Goal: Share content: Share content

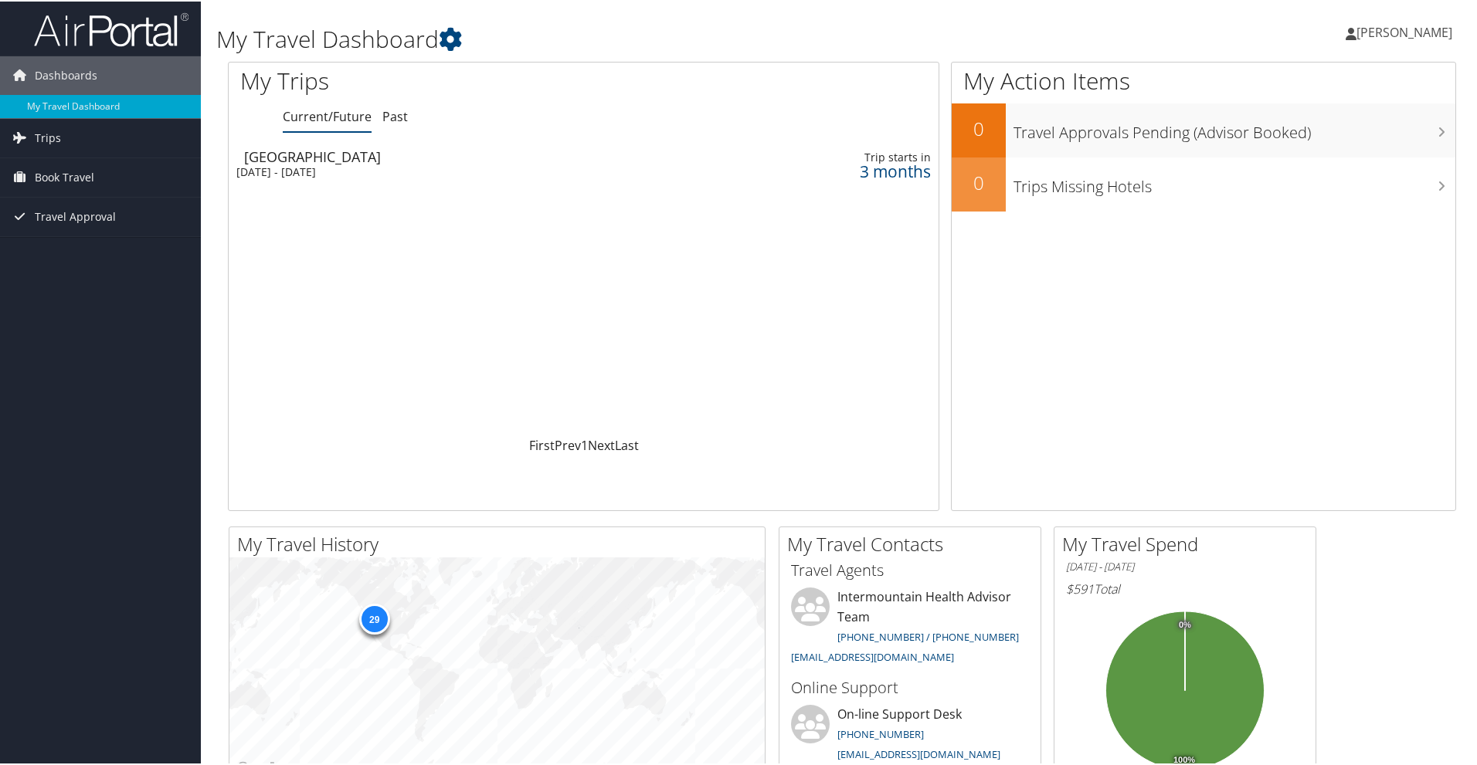
click at [290, 161] on div "Salt Lake City" at bounding box center [461, 155] width 435 height 14
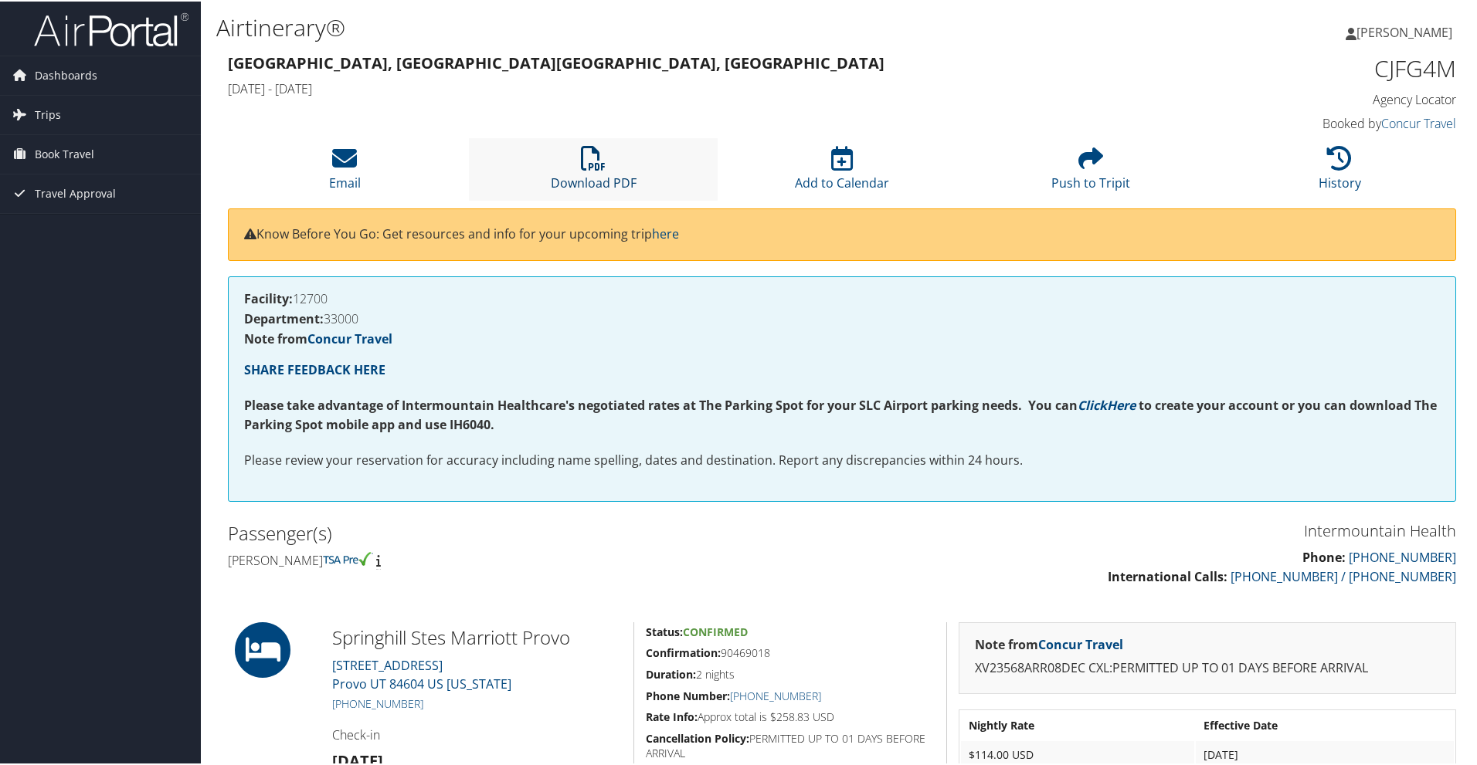
click at [590, 174] on link "Download PDF" at bounding box center [594, 171] width 86 height 37
click at [341, 165] on icon at bounding box center [344, 156] width 25 height 25
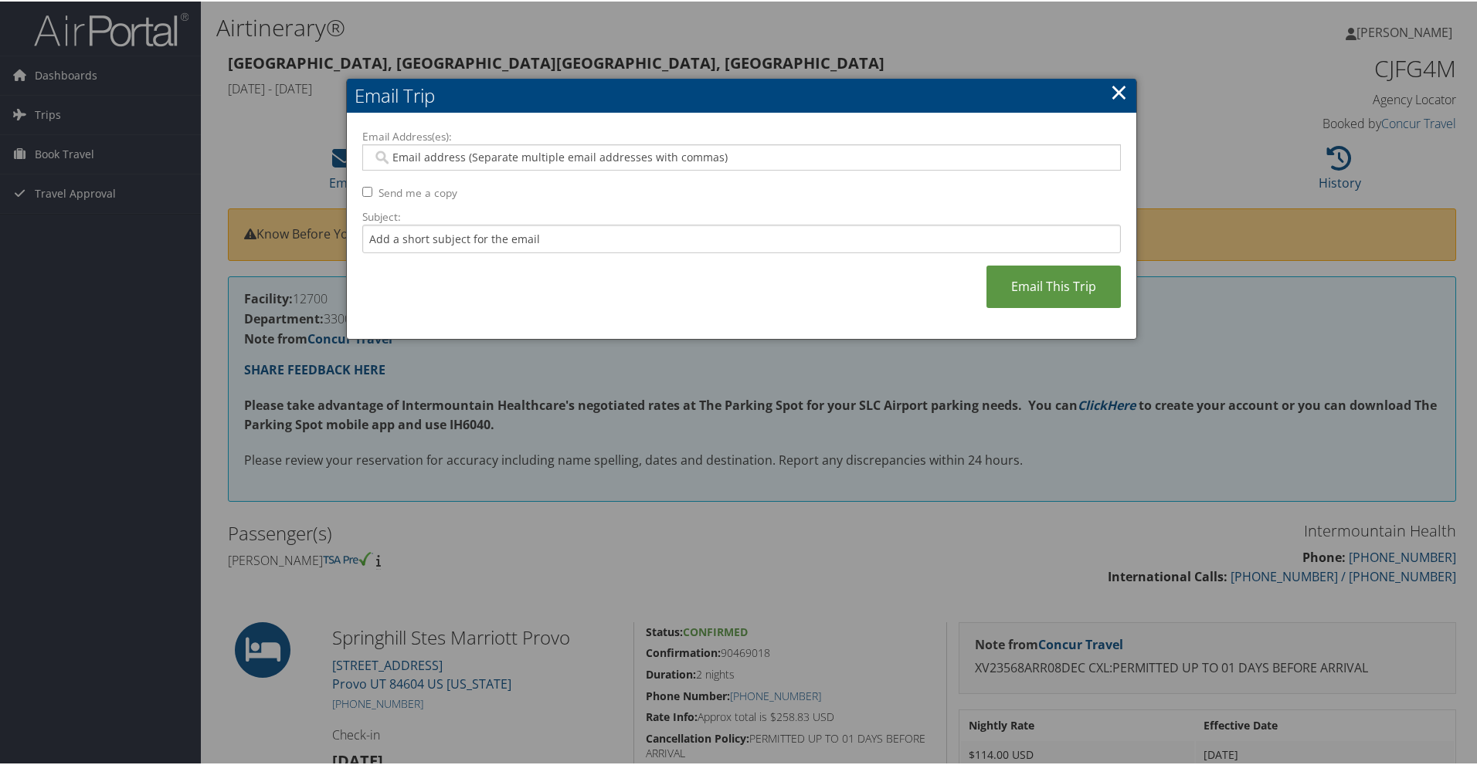
click at [439, 154] on input "Email Address(es):" at bounding box center [741, 155] width 738 height 15
type input "[PERSON_NAME][EMAIL_ADDRESS][PERSON_NAME][DOMAIN_NAME]"
click at [666, 236] on input "Subject:" at bounding box center [741, 237] width 758 height 29
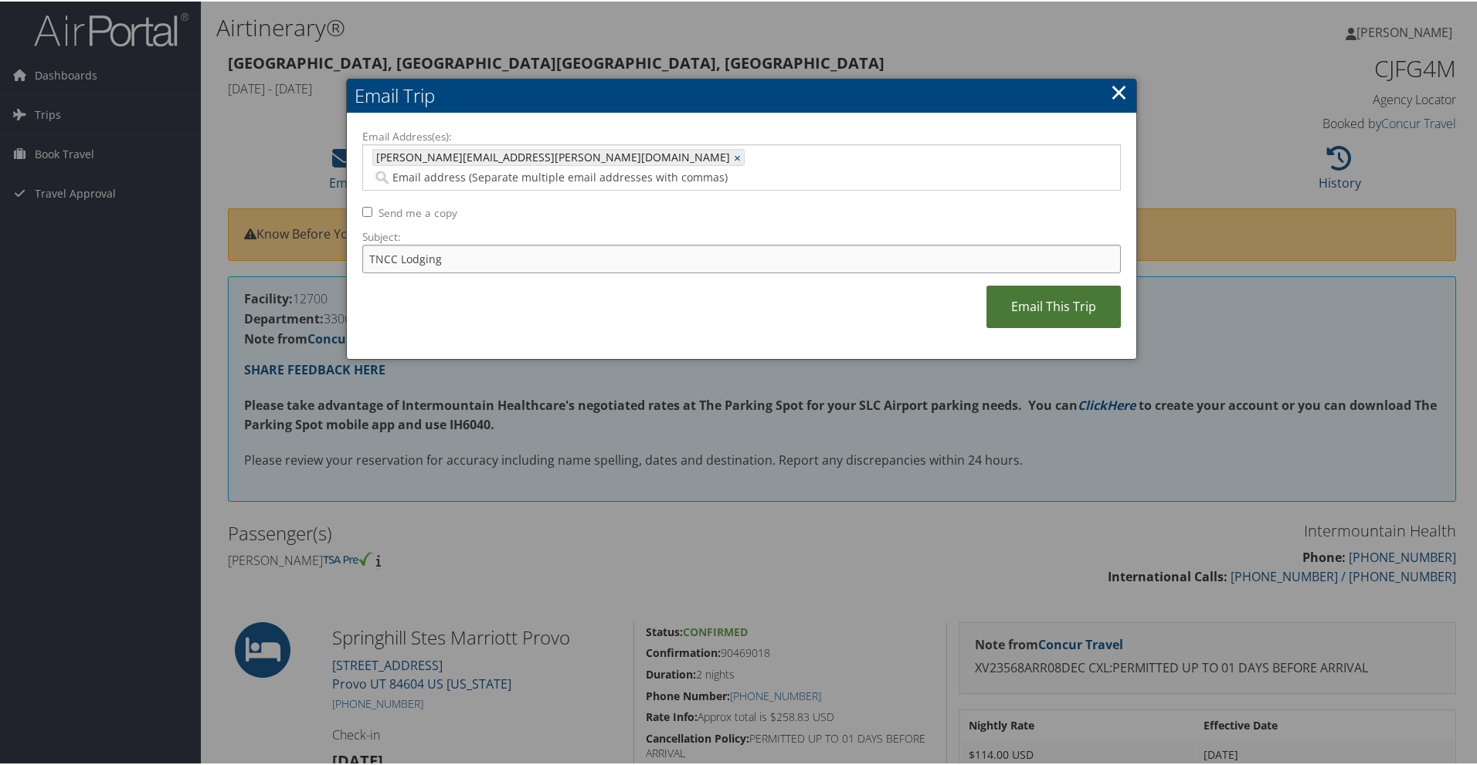
type input "TNCC Lodging"
click at [1041, 292] on link "Email This Trip" at bounding box center [1053, 305] width 134 height 42
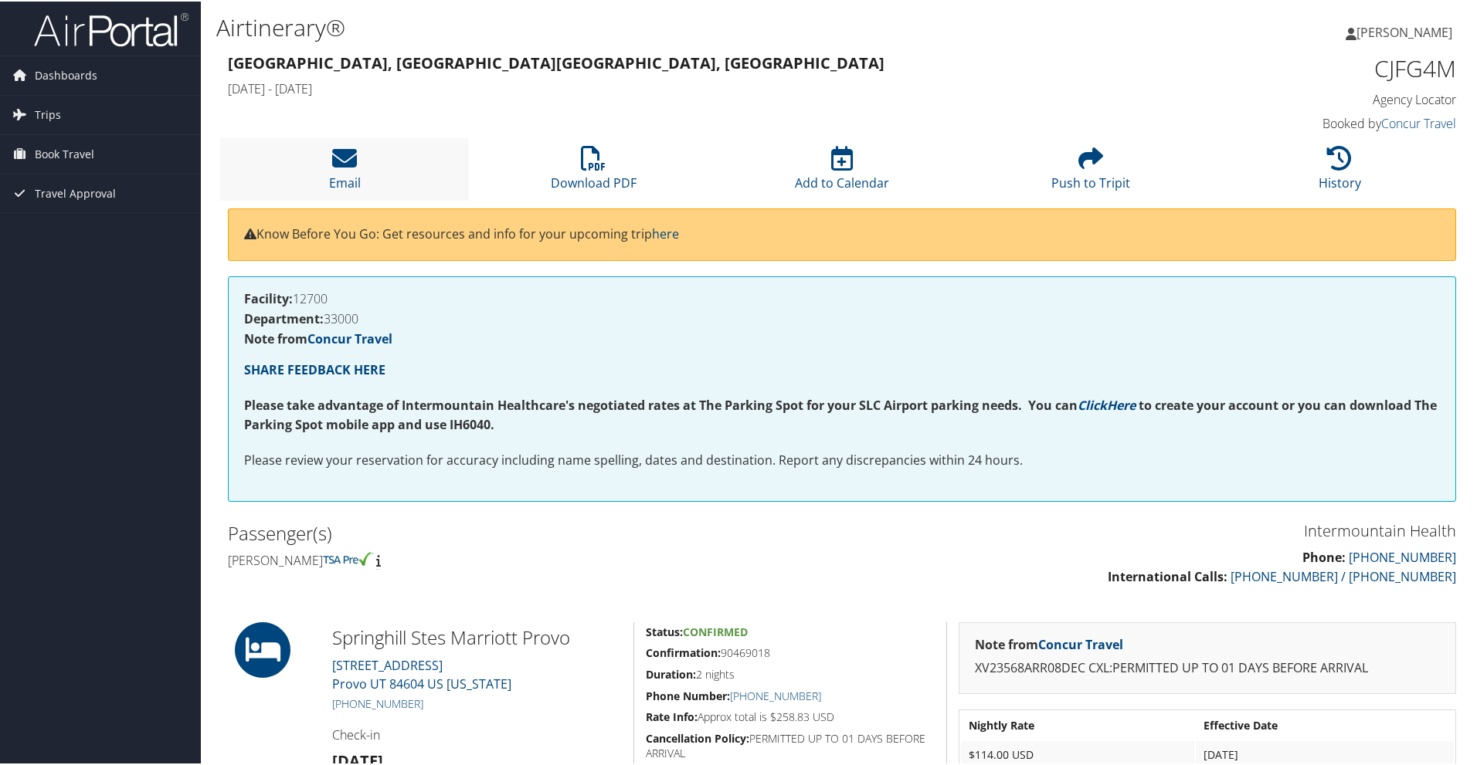
click at [324, 165] on li "Email" at bounding box center [344, 168] width 249 height 63
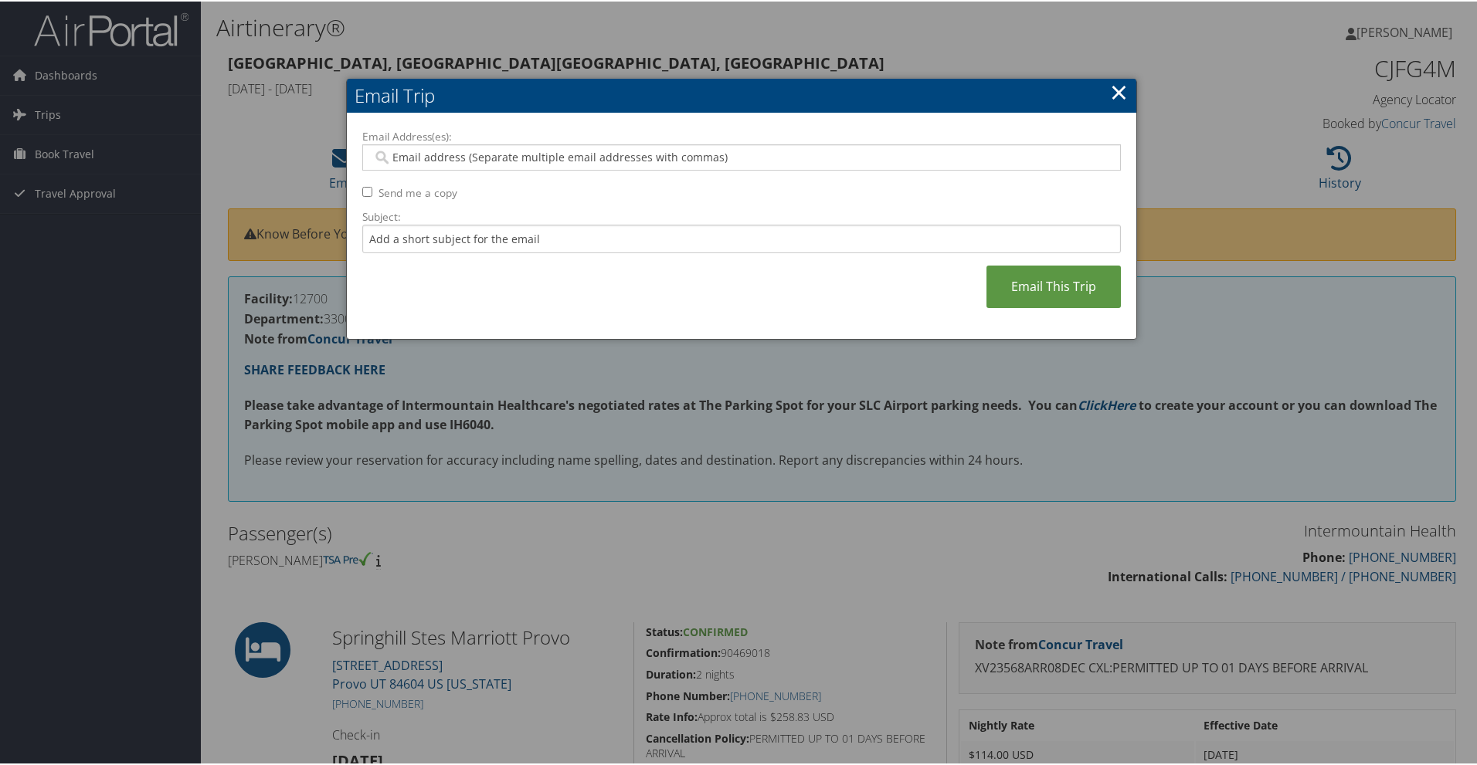
click at [475, 164] on div at bounding box center [741, 156] width 758 height 26
type input "[PERSON_NAME][EMAIL_ADDRESS][PERSON_NAME][DOMAIN_NAME]"
click at [365, 193] on input "Send me a copy" at bounding box center [367, 190] width 10 height 10
checkbox input "true"
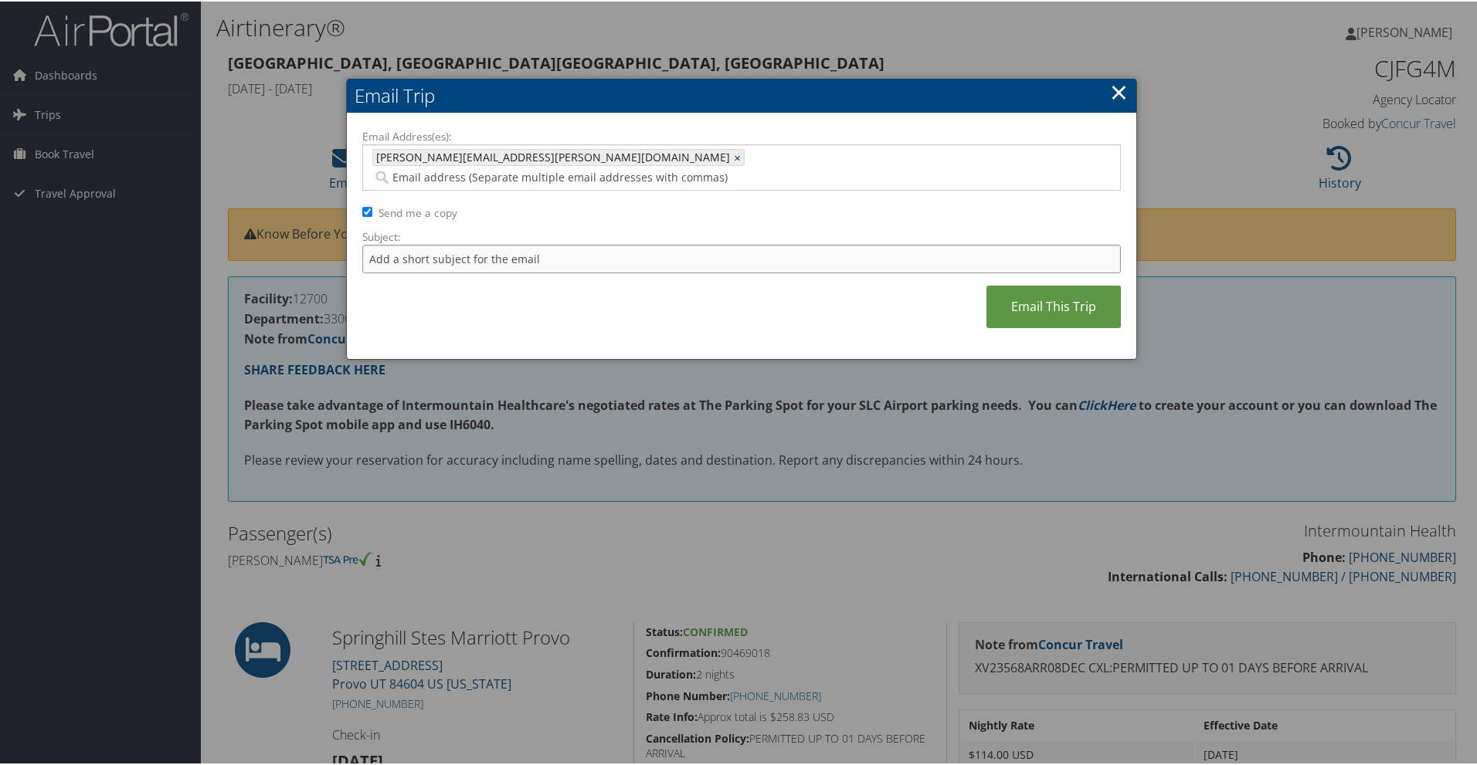
click at [594, 243] on input "Subject:" at bounding box center [741, 257] width 758 height 29
type input "TNCC Lodging"
click at [1043, 285] on link "Email This Trip" at bounding box center [1053, 305] width 134 height 42
